Goal: Find contact information: Find contact information

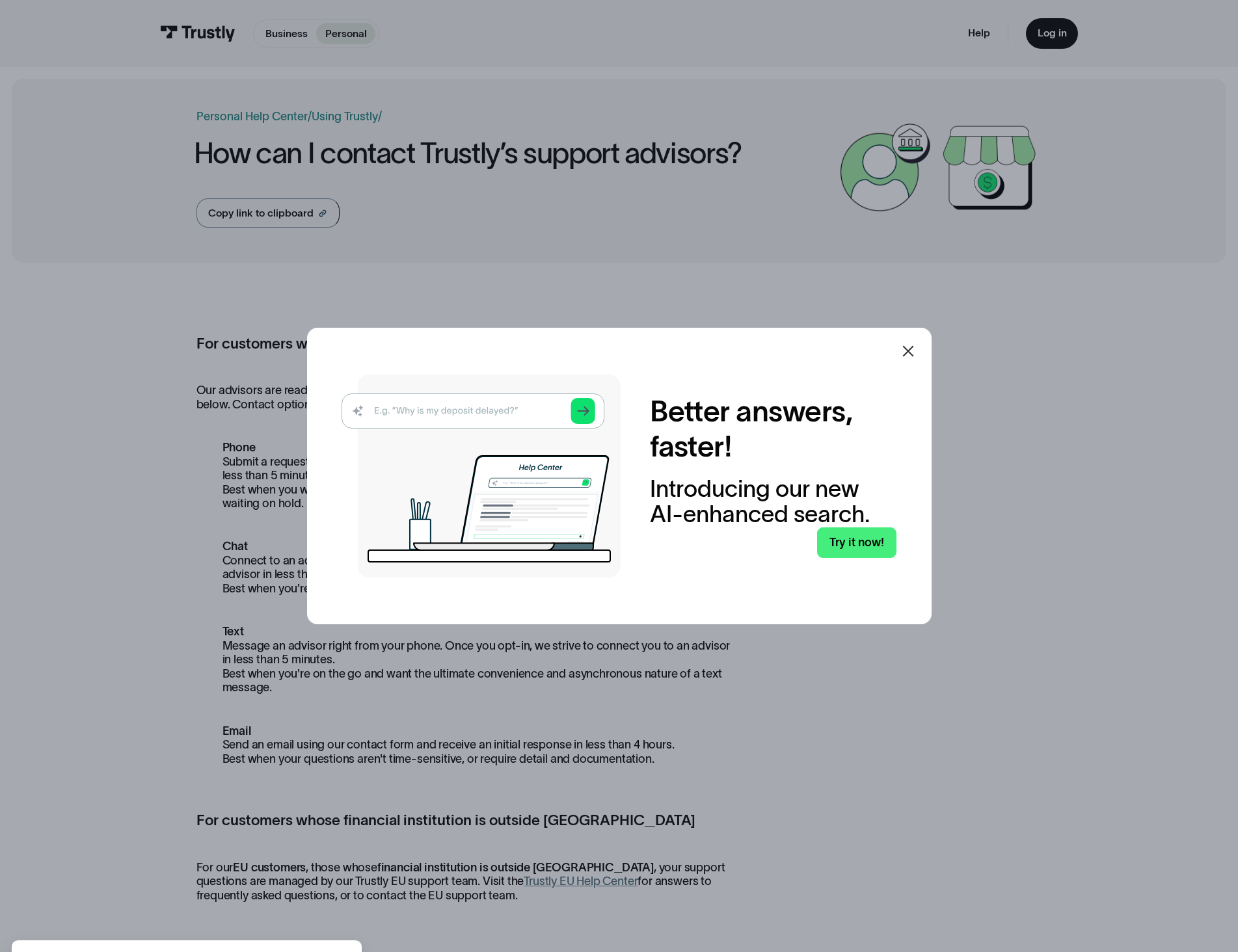
click at [915, 356] on icon at bounding box center [908, 351] width 15 height 15
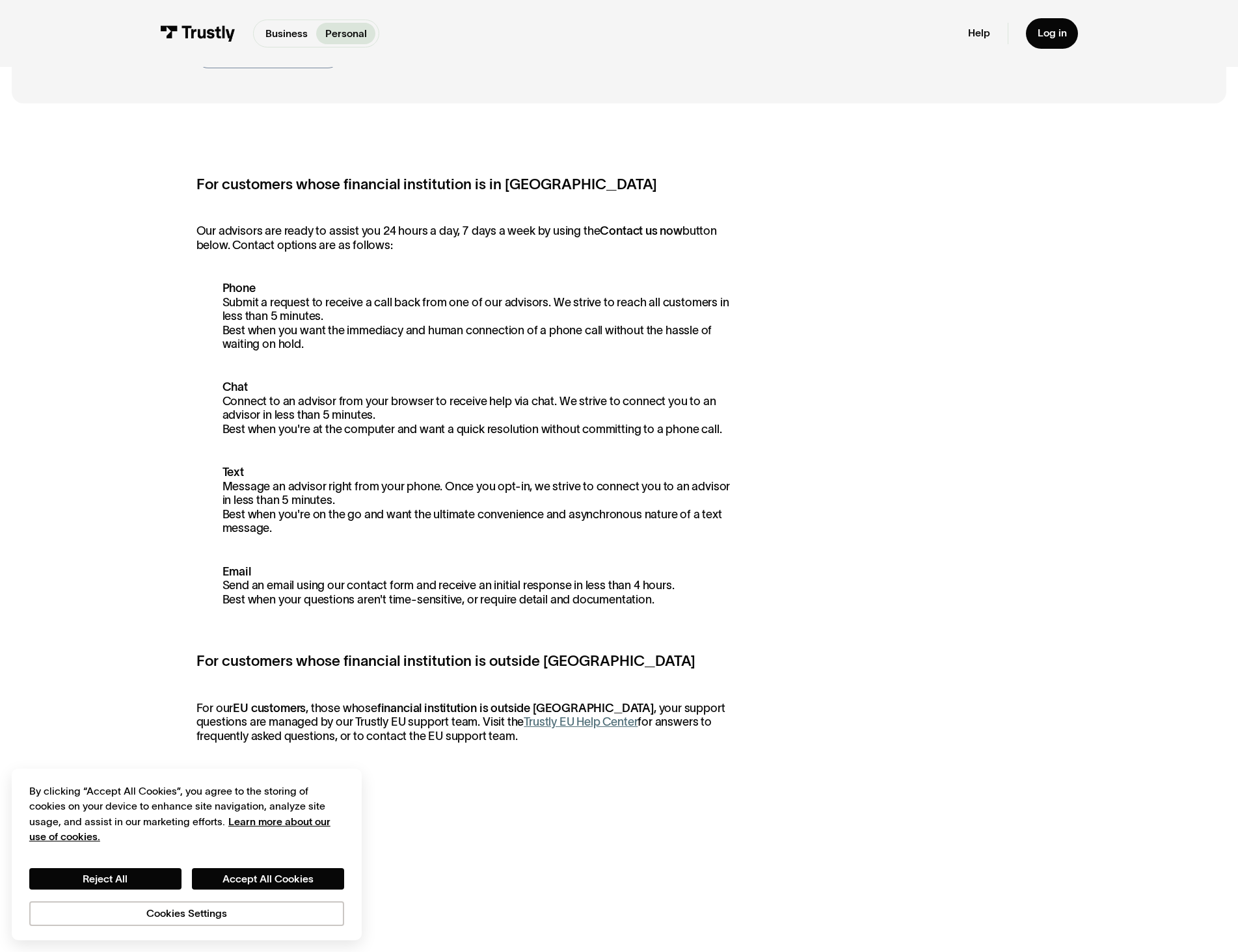
scroll to position [326, 0]
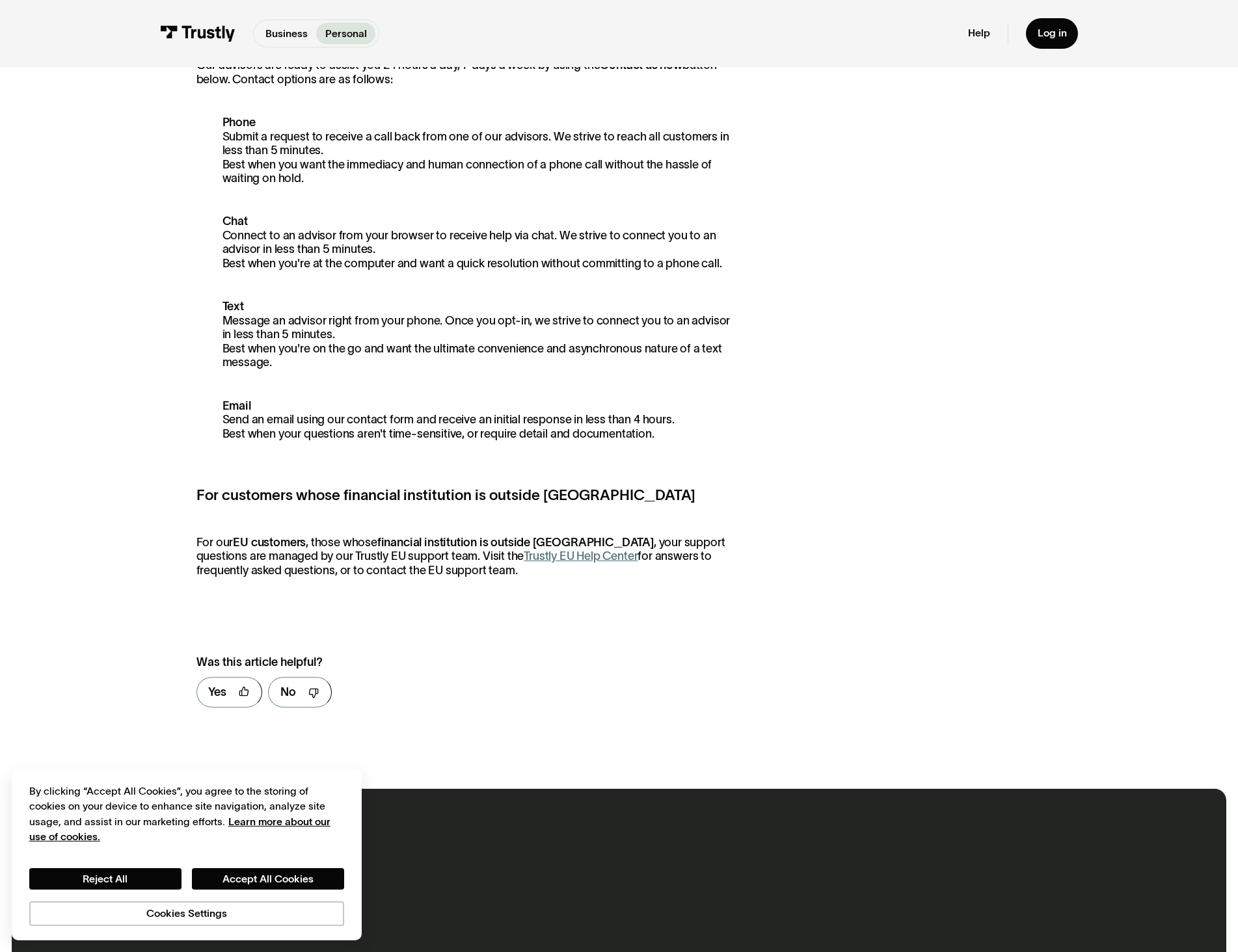
click at [237, 125] on strong "Phone" at bounding box center [239, 122] width 33 height 13
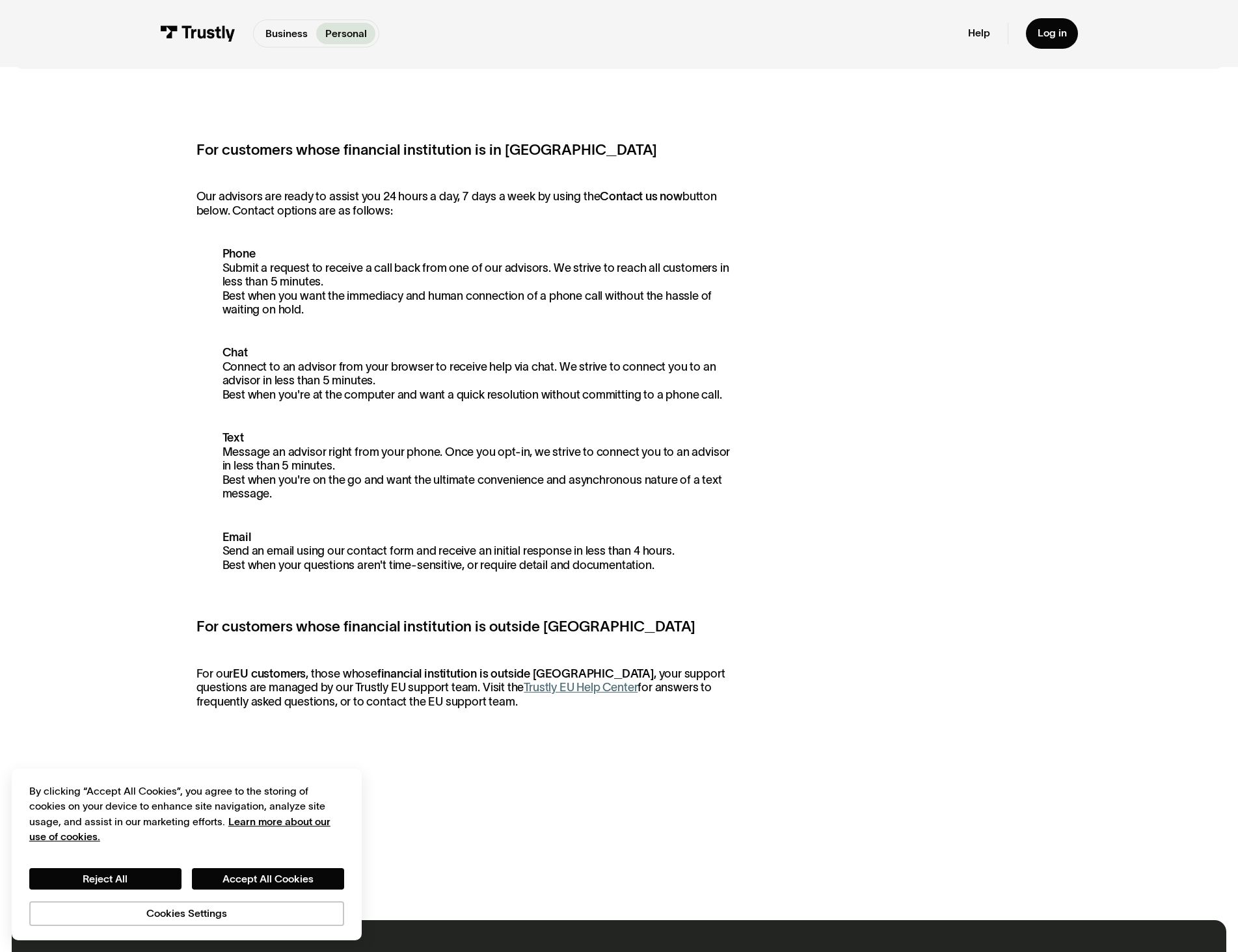
scroll to position [0, 0]
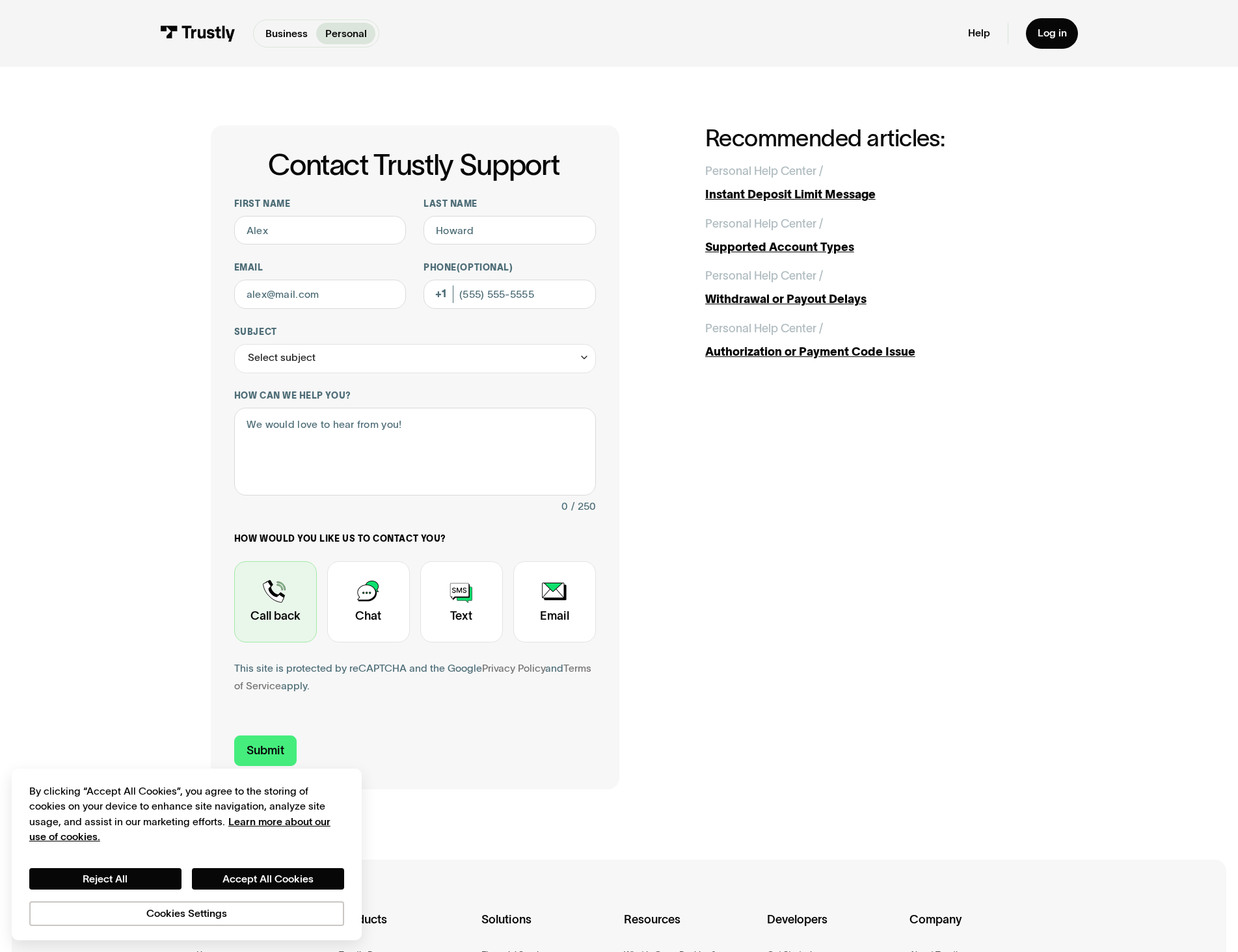
click at [283, 595] on div "Contact Trustly Support" at bounding box center [276, 601] width 83 height 81
